Goal: Navigation & Orientation: Understand site structure

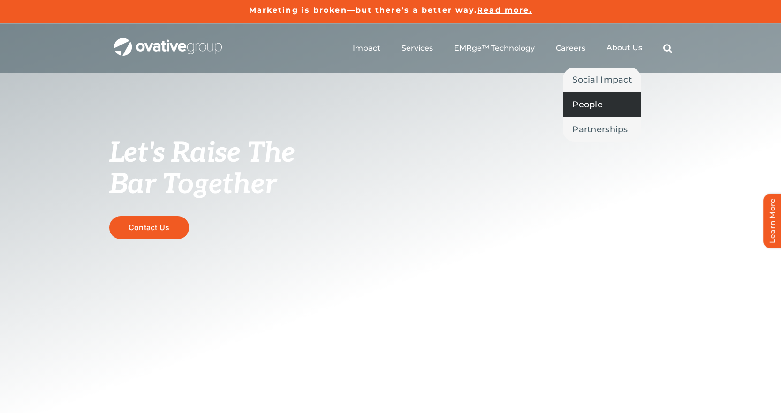
click at [592, 110] on span "People" at bounding box center [587, 104] width 30 height 13
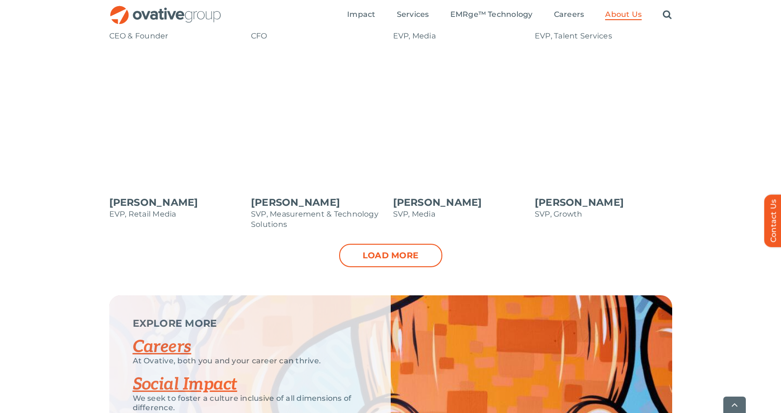
scroll to position [1079, 0]
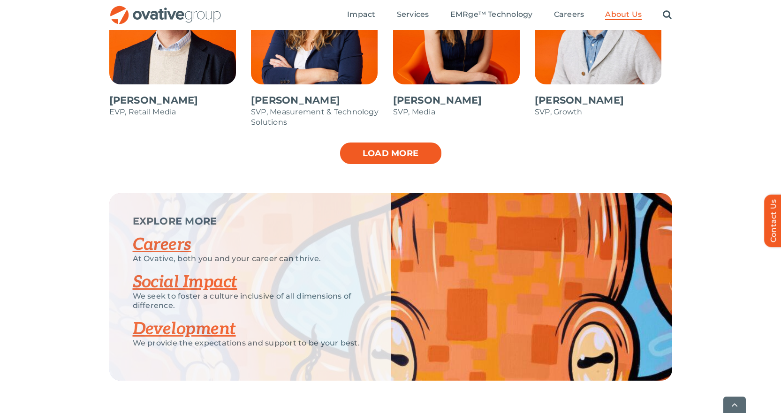
click at [349, 157] on link "Load more" at bounding box center [390, 153] width 103 height 23
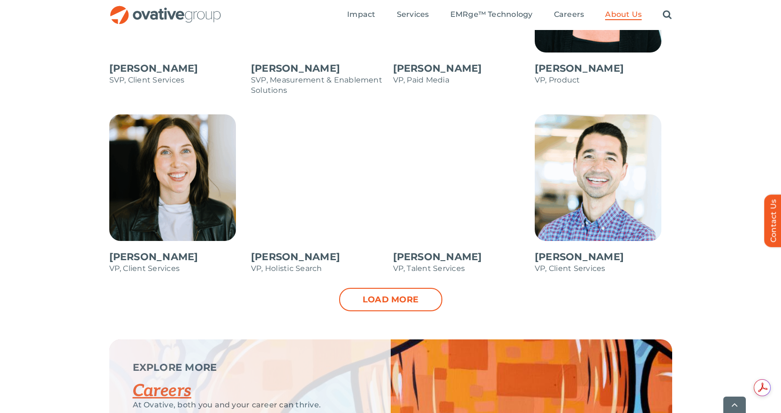
scroll to position [1314, 0]
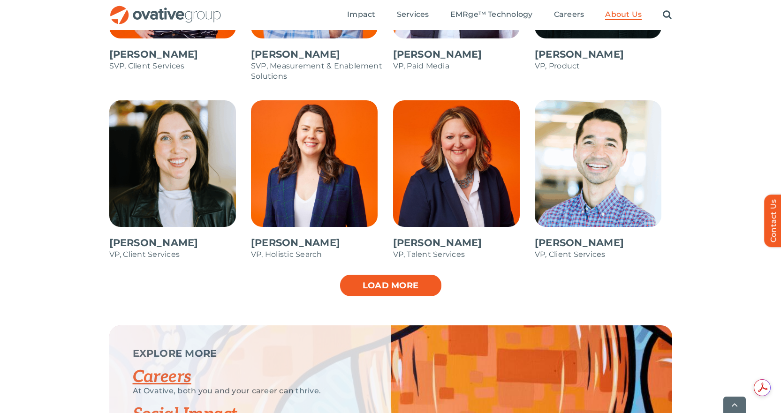
click at [383, 293] on link "Load more" at bounding box center [390, 285] width 103 height 23
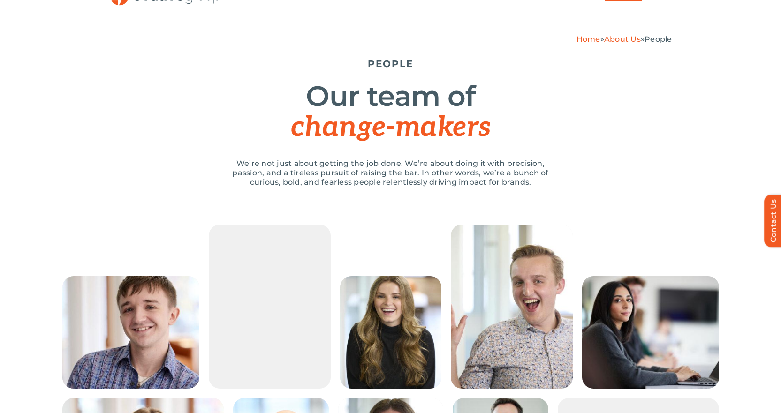
scroll to position [0, 0]
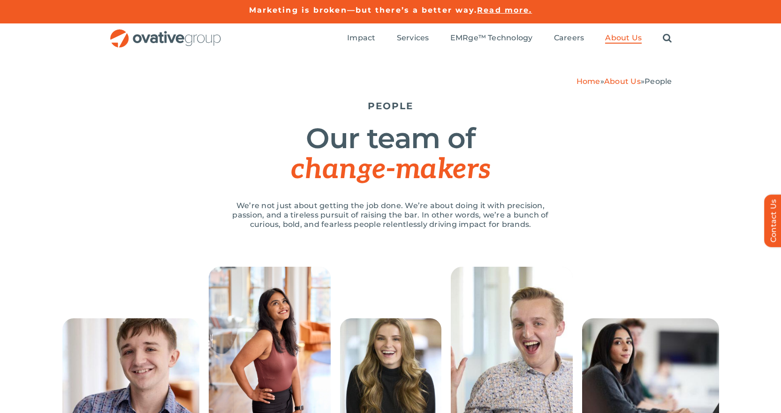
click at [633, 83] on link "About Us" at bounding box center [622, 81] width 37 height 9
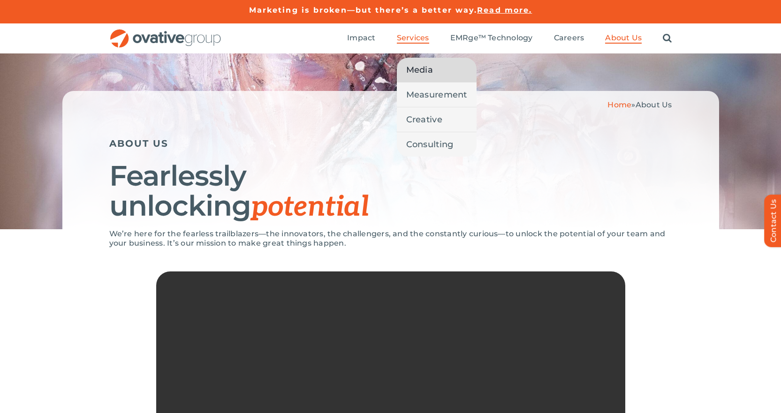
click at [416, 64] on span "Media" at bounding box center [419, 69] width 27 height 13
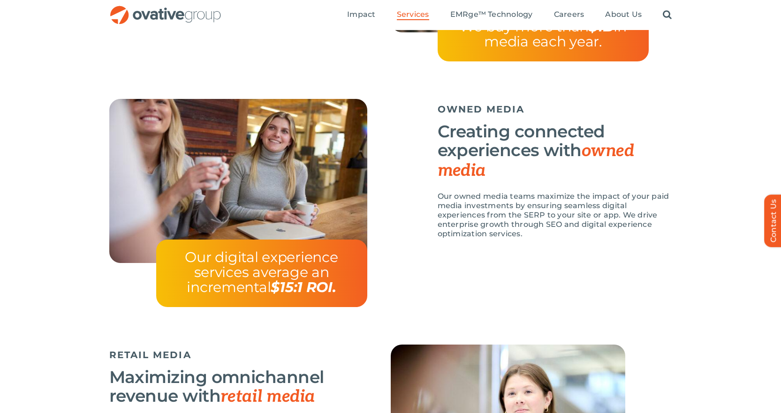
scroll to position [558, 0]
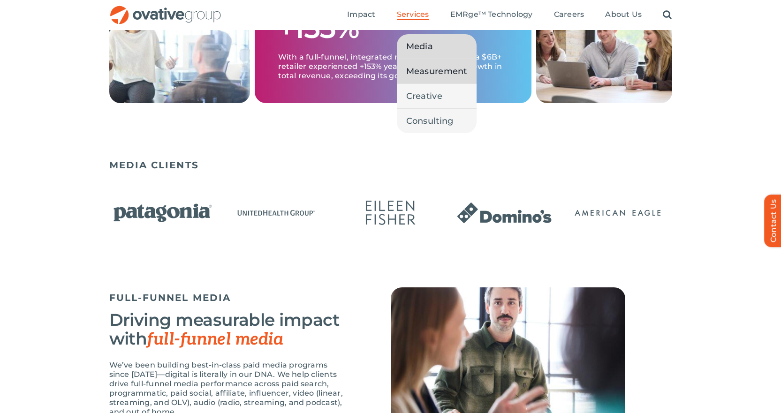
click at [425, 70] on span "Measurement" at bounding box center [436, 71] width 61 height 13
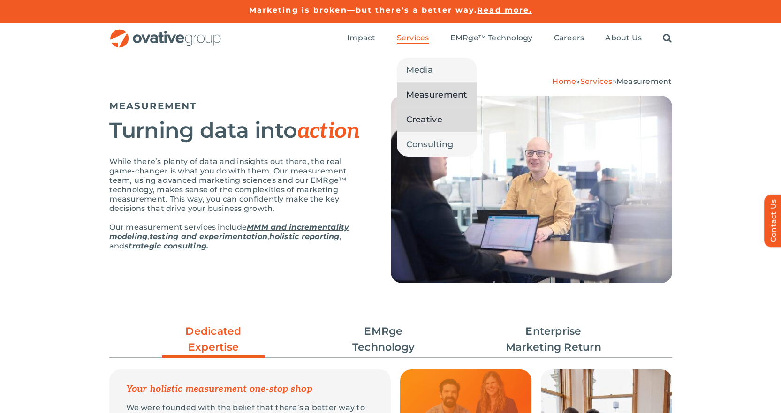
click at [434, 114] on span "Creative" at bounding box center [424, 119] width 36 height 13
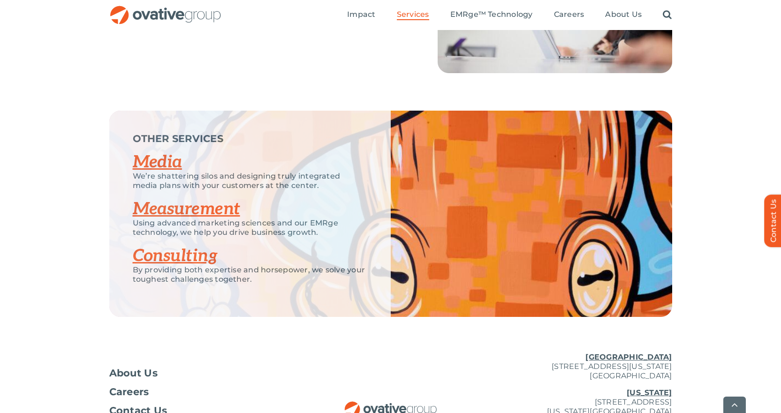
scroll to position [1456, 0]
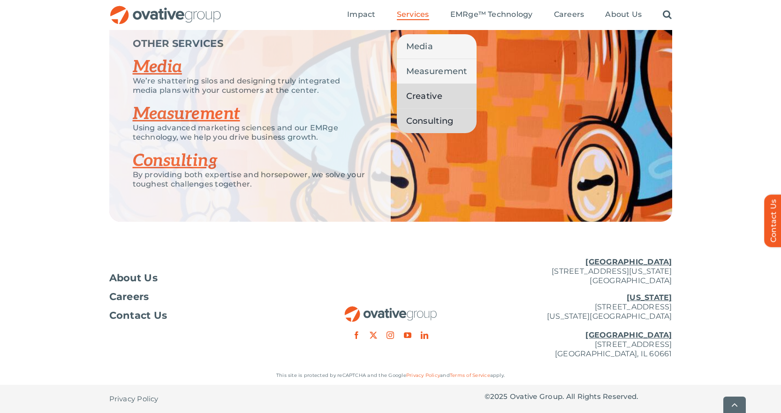
click at [437, 115] on span "Consulting" at bounding box center [429, 120] width 47 height 13
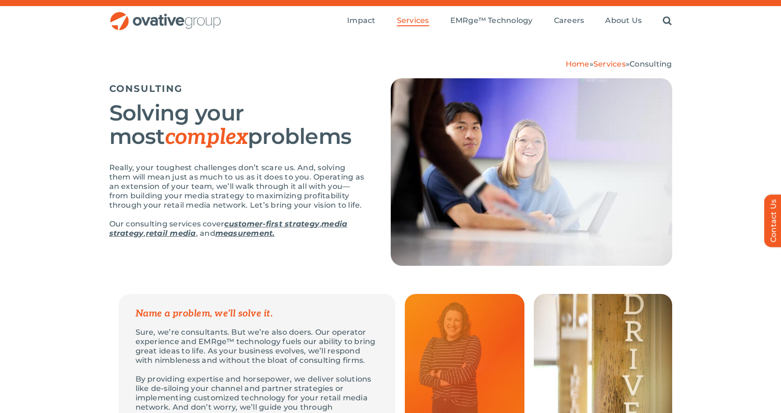
scroll to position [47, 0]
